Goal: Task Accomplishment & Management: Use online tool/utility

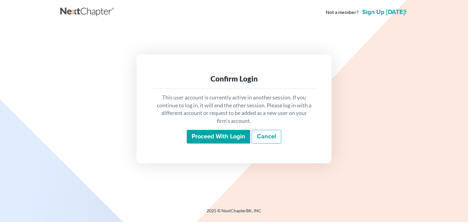
click at [232, 134] on input "Proceed with login" at bounding box center [218, 137] width 63 height 14
